Goal: Information Seeking & Learning: Learn about a topic

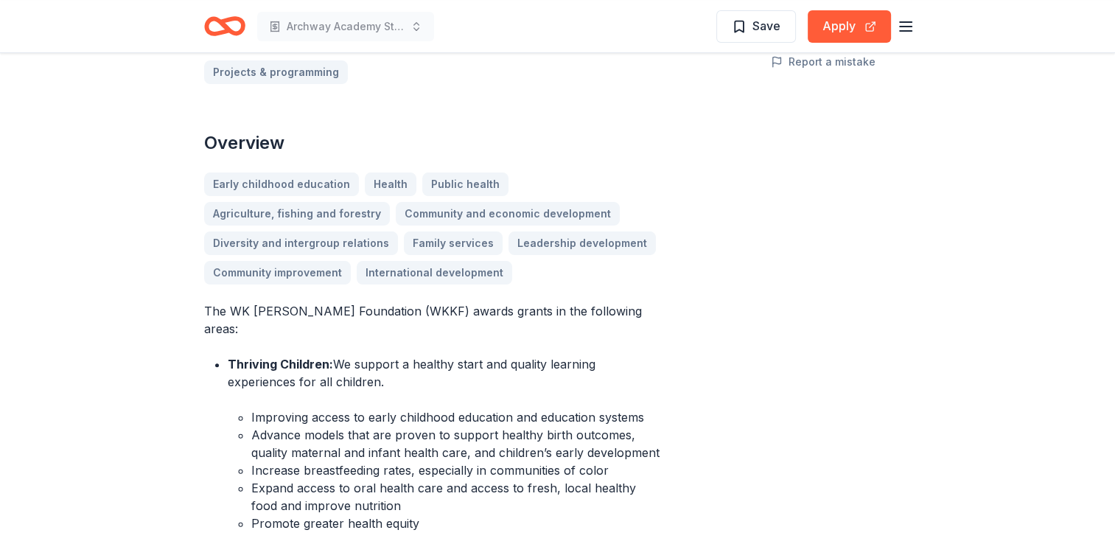
scroll to position [589, 0]
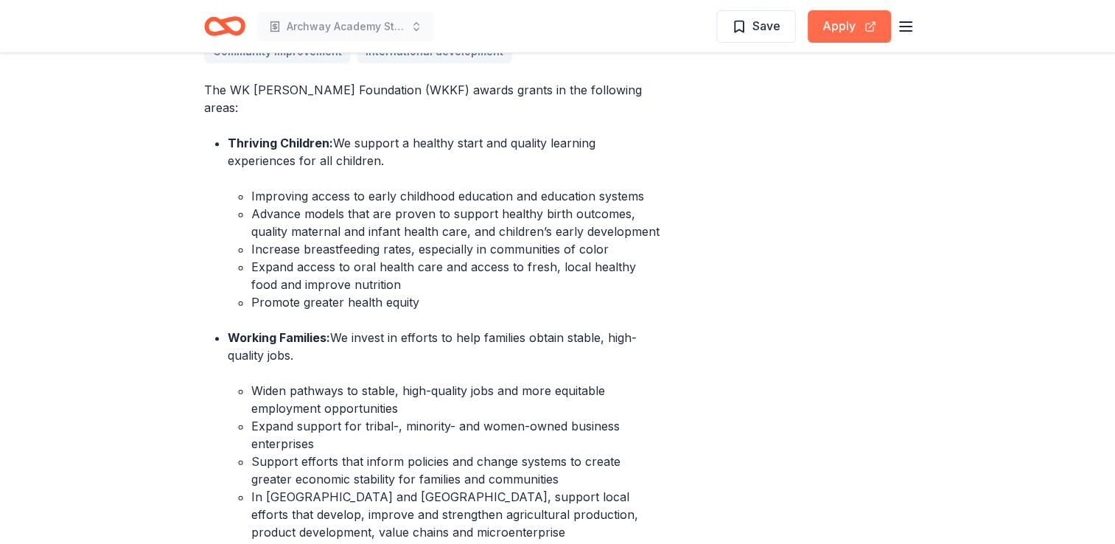
click at [842, 25] on button "Apply" at bounding box center [849, 26] width 83 height 32
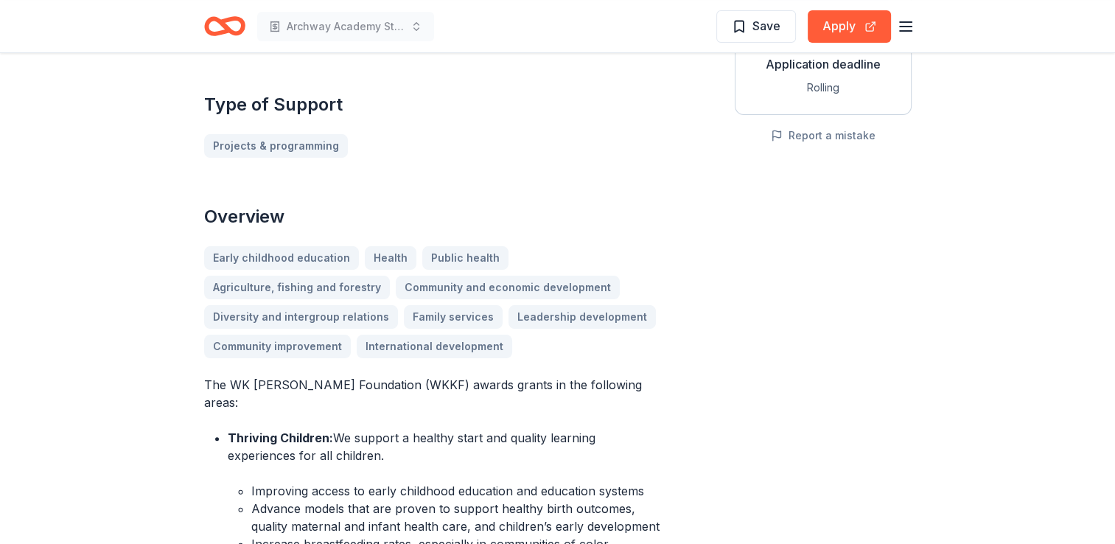
scroll to position [0, 0]
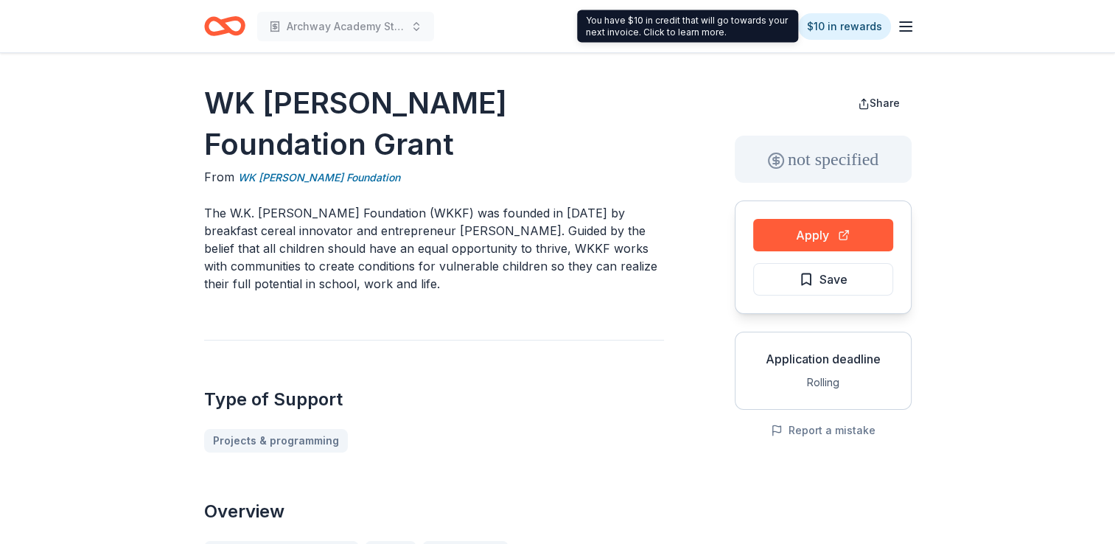
click at [909, 29] on icon "button" at bounding box center [906, 27] width 18 height 18
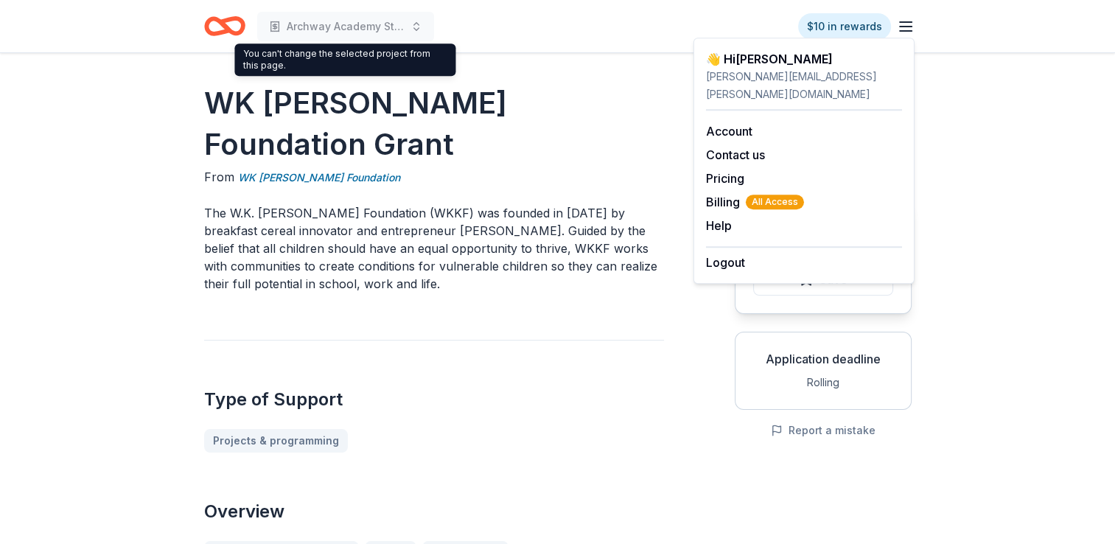
click at [317, 41] on div "Archway Academy Student Fund" at bounding box center [319, 26] width 230 height 35
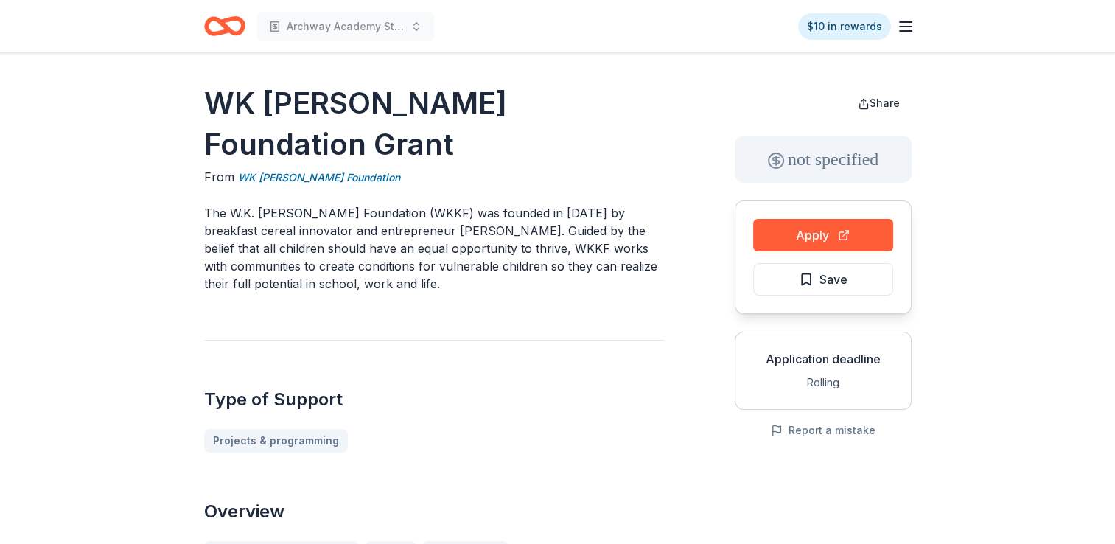
click at [230, 34] on icon "Home" at bounding box center [224, 26] width 41 height 35
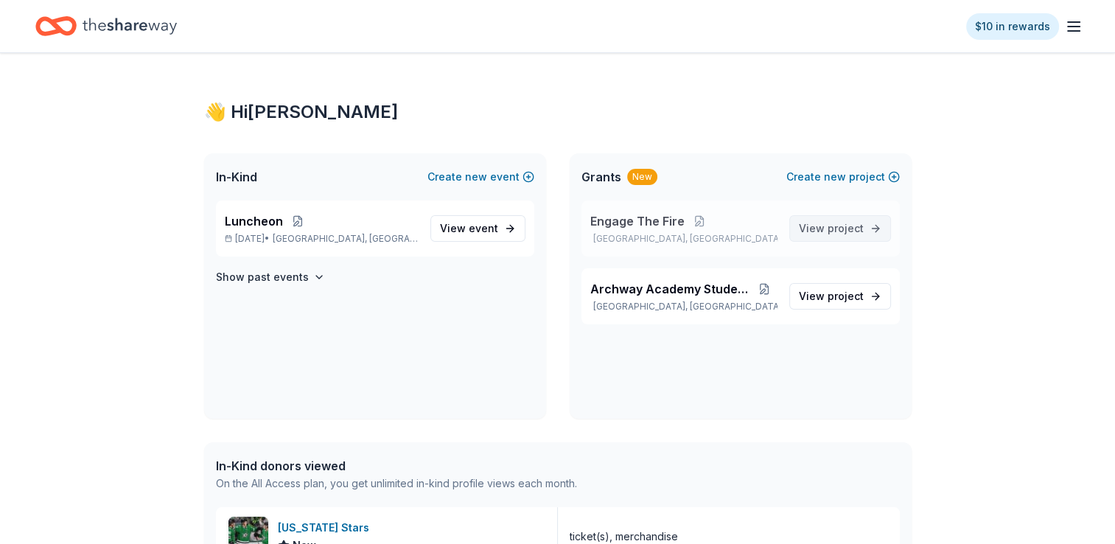
click at [849, 231] on span "project" at bounding box center [846, 228] width 36 height 13
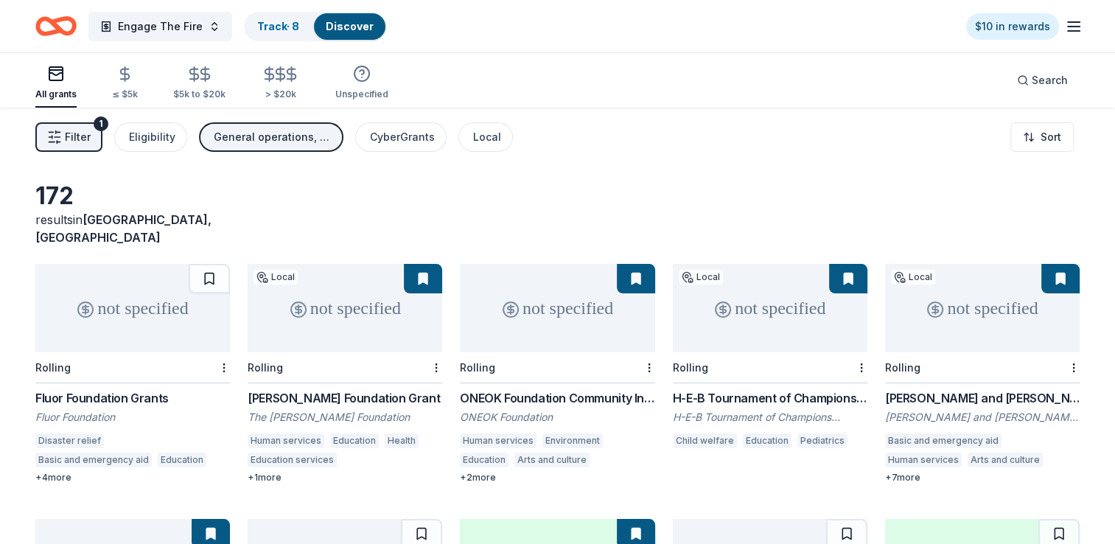
click at [563, 321] on div "not specified" at bounding box center [557, 308] width 195 height 88
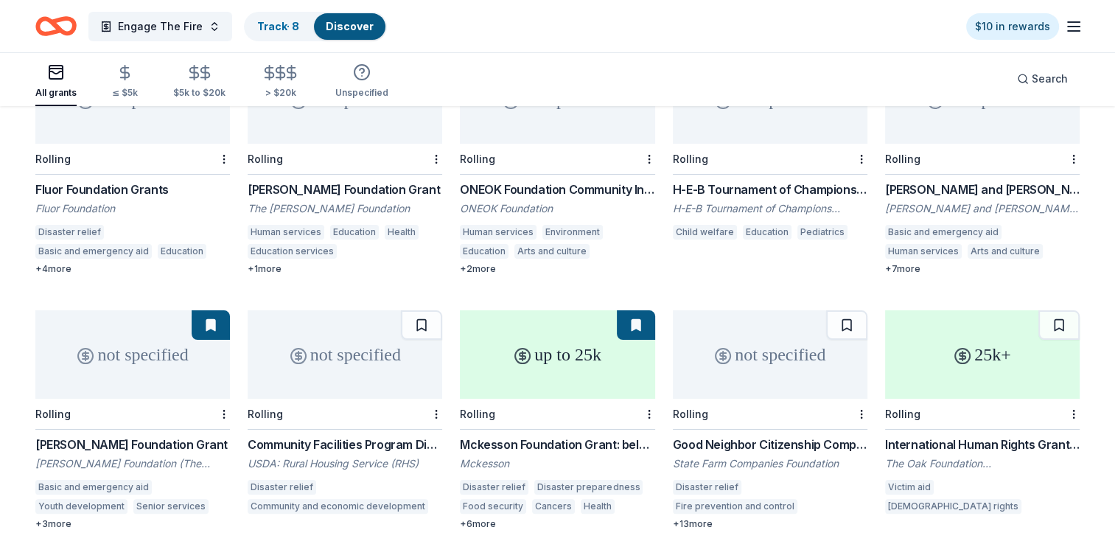
scroll to position [141, 0]
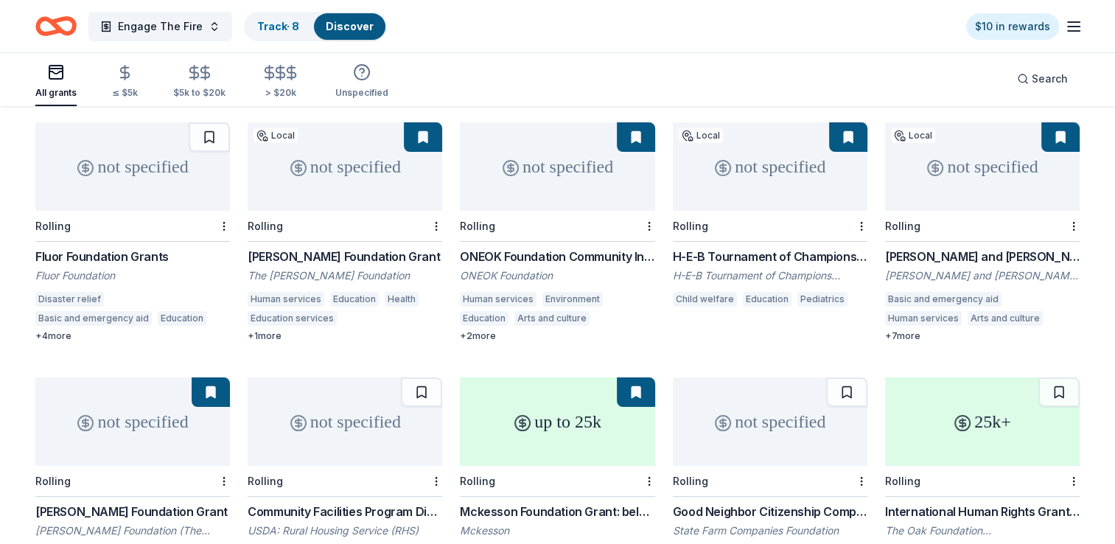
click at [111, 396] on div "not specified" at bounding box center [132, 421] width 195 height 88
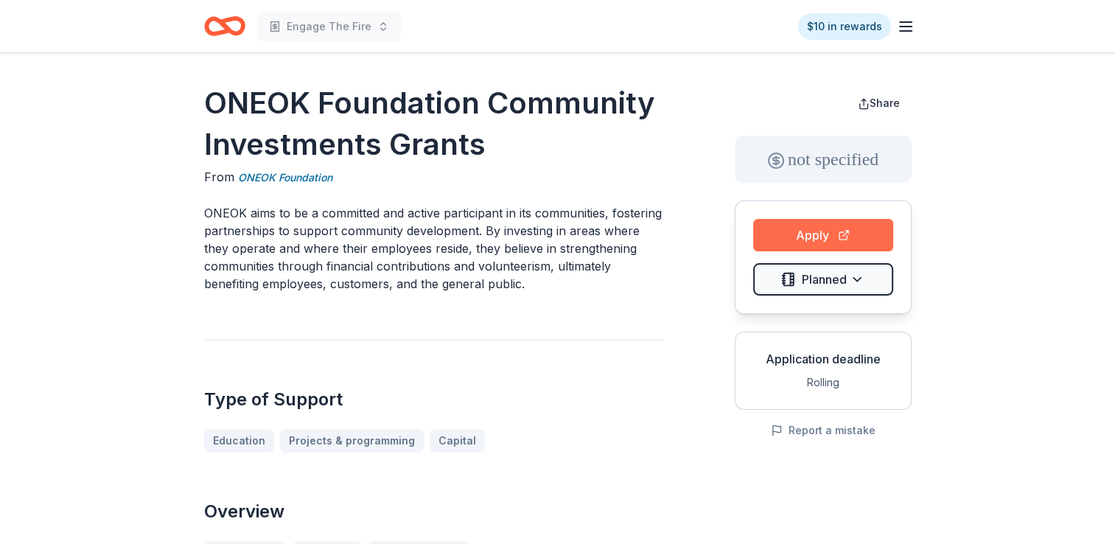
click at [811, 240] on button "Apply" at bounding box center [823, 235] width 140 height 32
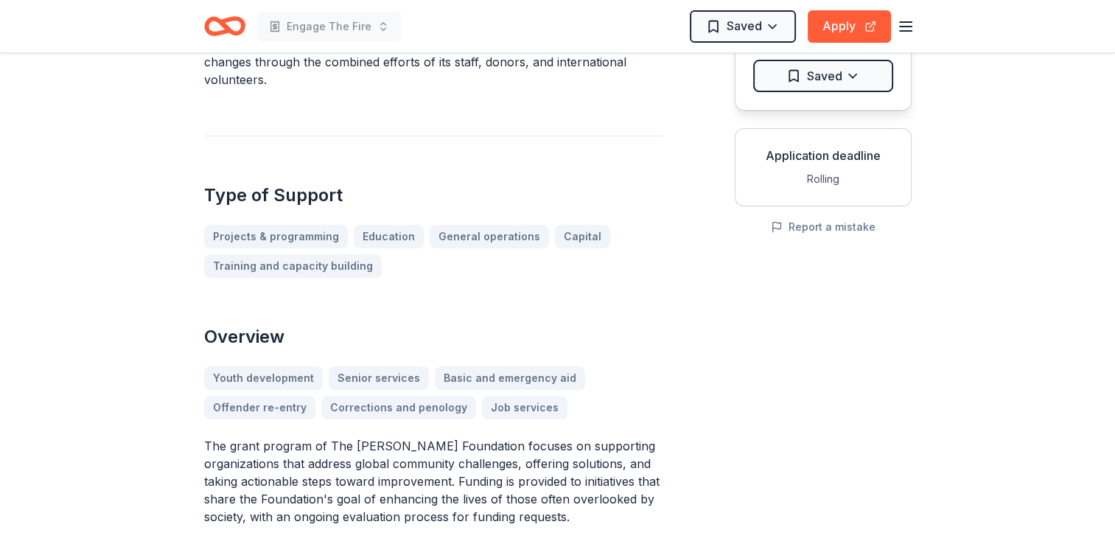
scroll to position [147, 0]
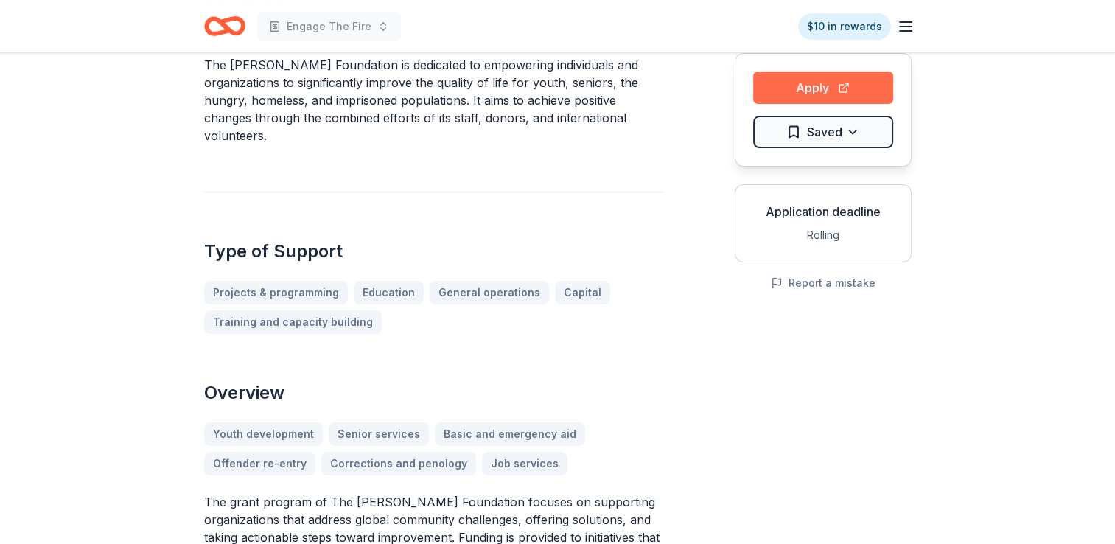
click at [775, 81] on button "Apply" at bounding box center [823, 87] width 140 height 32
